Goal: Find specific page/section: Find specific page/section

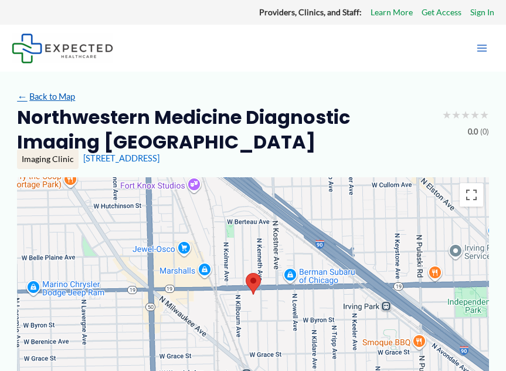
click at [62, 99] on link "← Back to Map" at bounding box center [46, 97] width 58 height 16
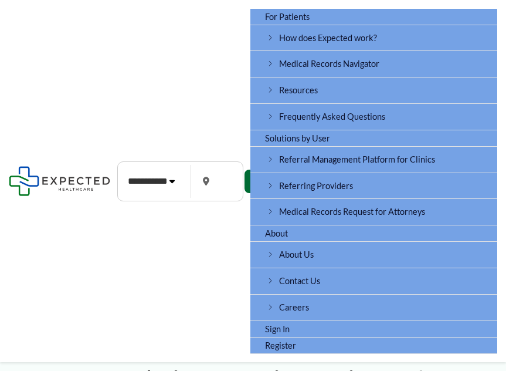
type input "*****"
